Goal: Check status: Check status

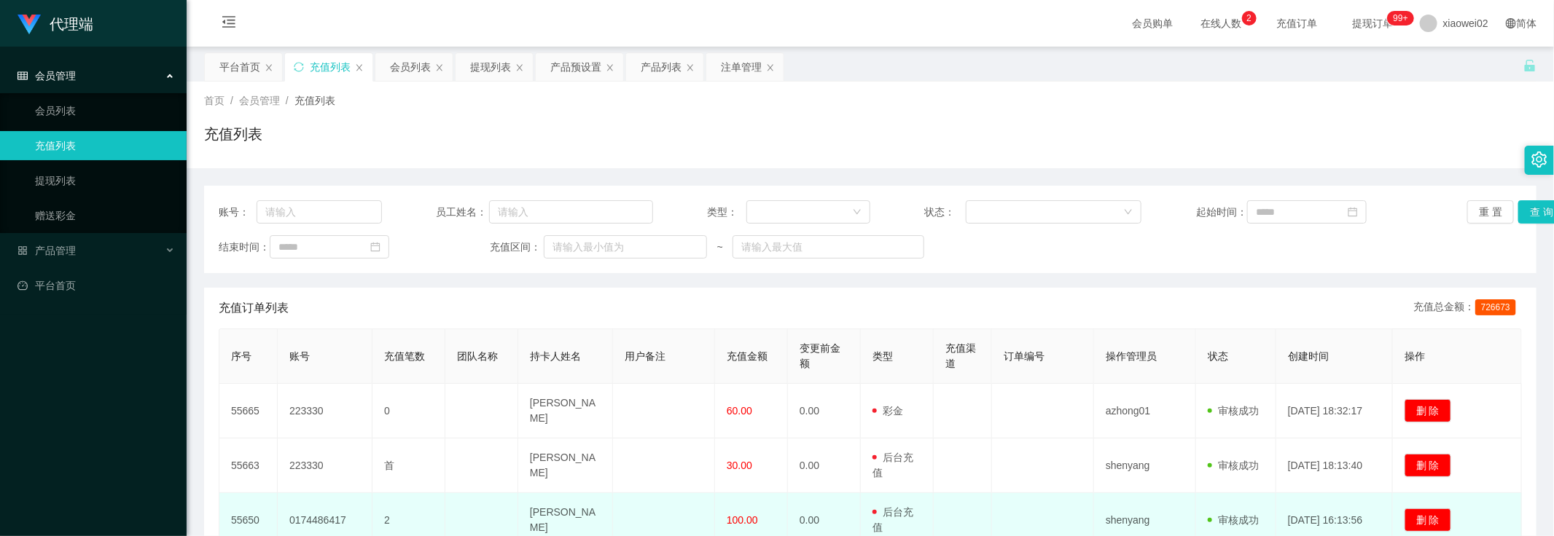
scroll to position [182, 0]
